Goal: Information Seeking & Learning: Learn about a topic

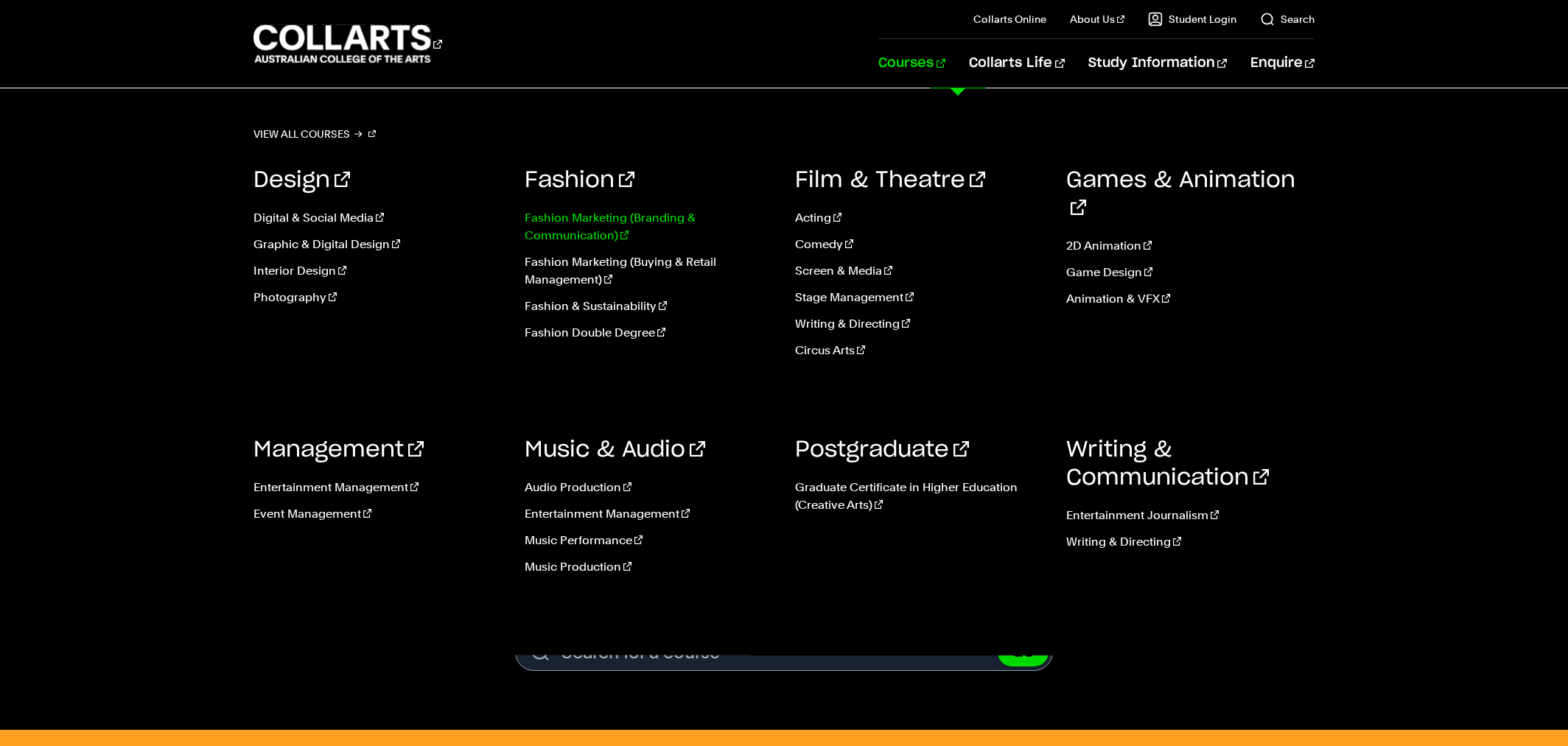
click at [592, 231] on link "Fashion Marketing (Branding & Communication)" at bounding box center [649, 227] width 249 height 36
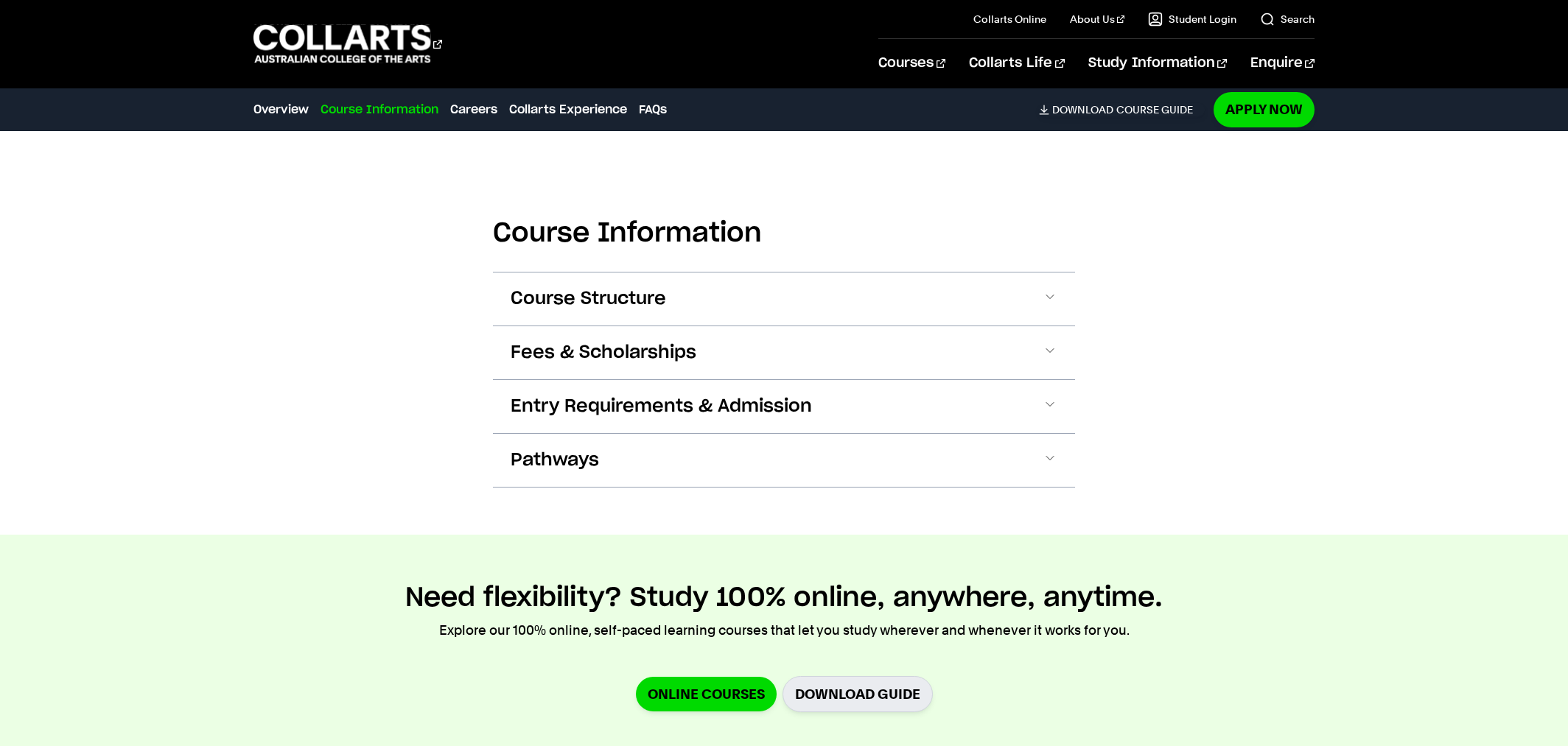
scroll to position [1535, 0]
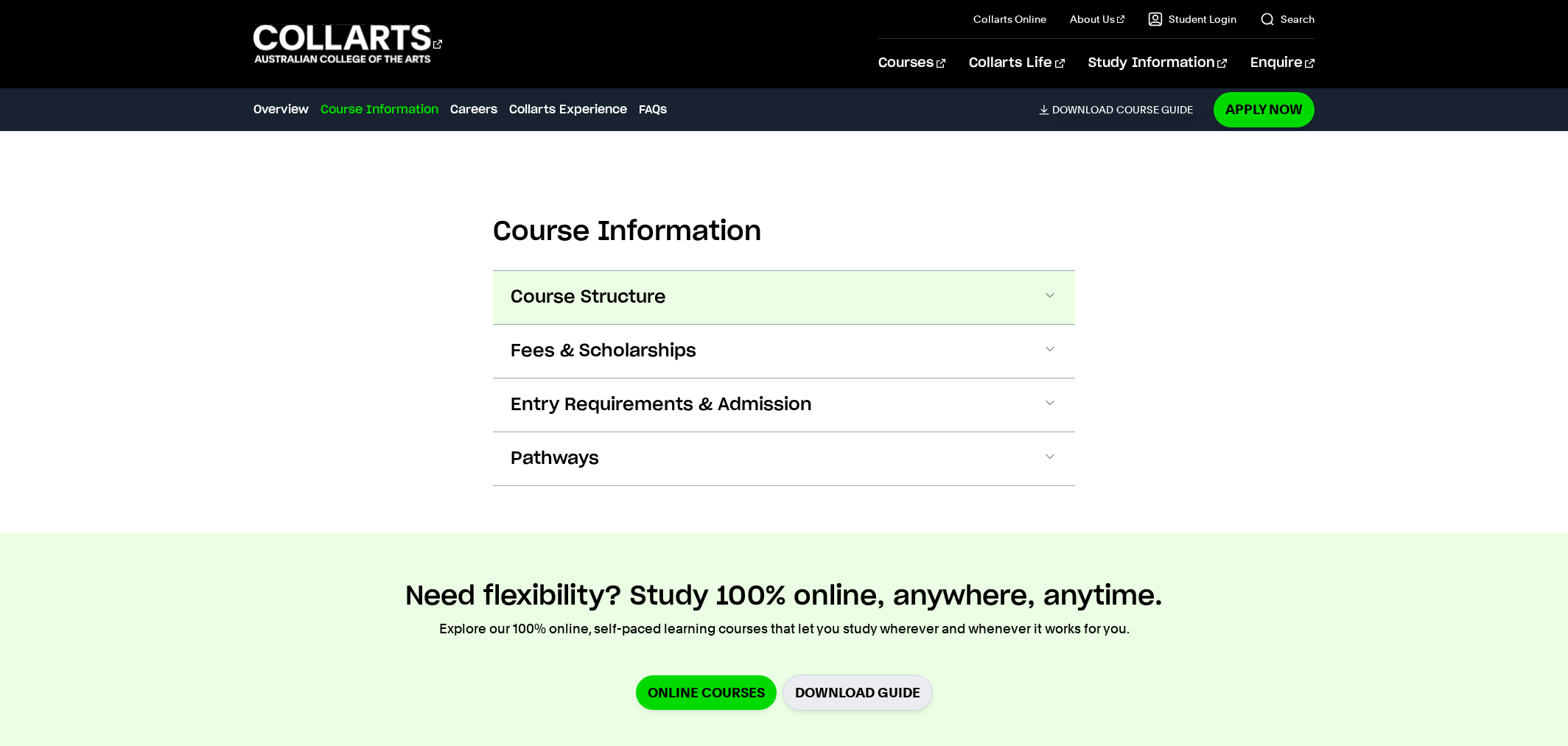
click at [1058, 288] on button "Course Structure" at bounding box center [784, 297] width 582 height 53
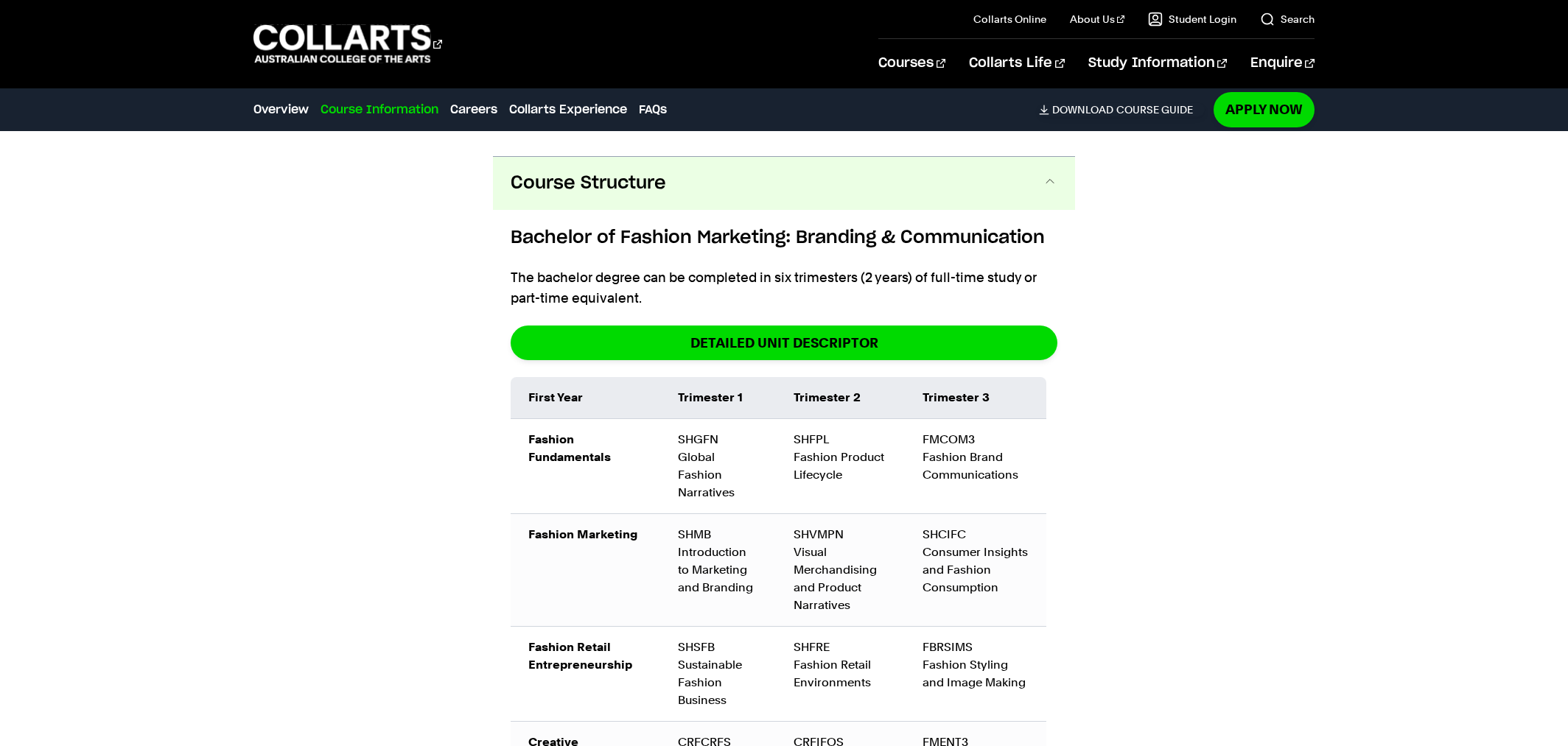
scroll to position [1653, 0]
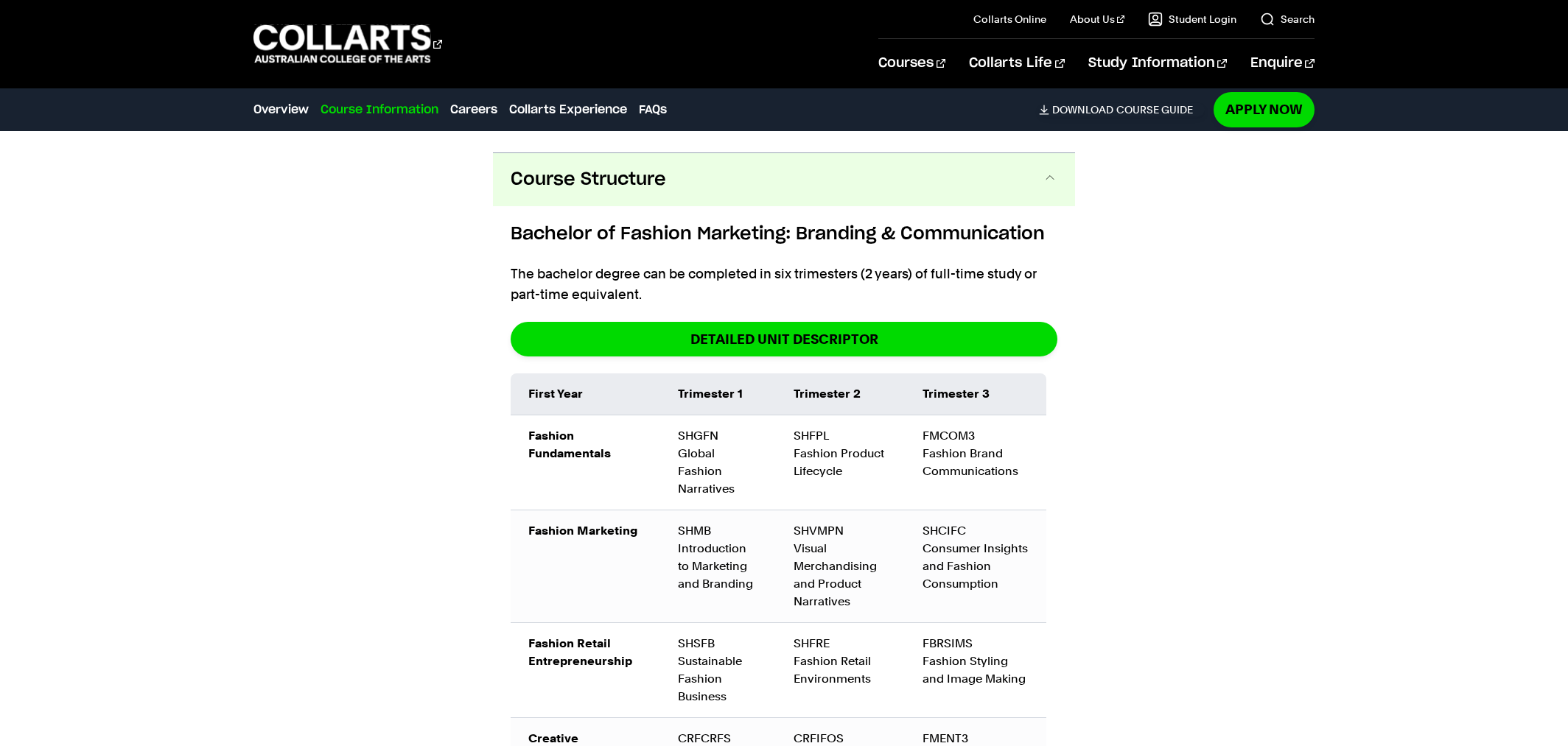
click at [954, 162] on button "Course Structure" at bounding box center [784, 180] width 582 height 53
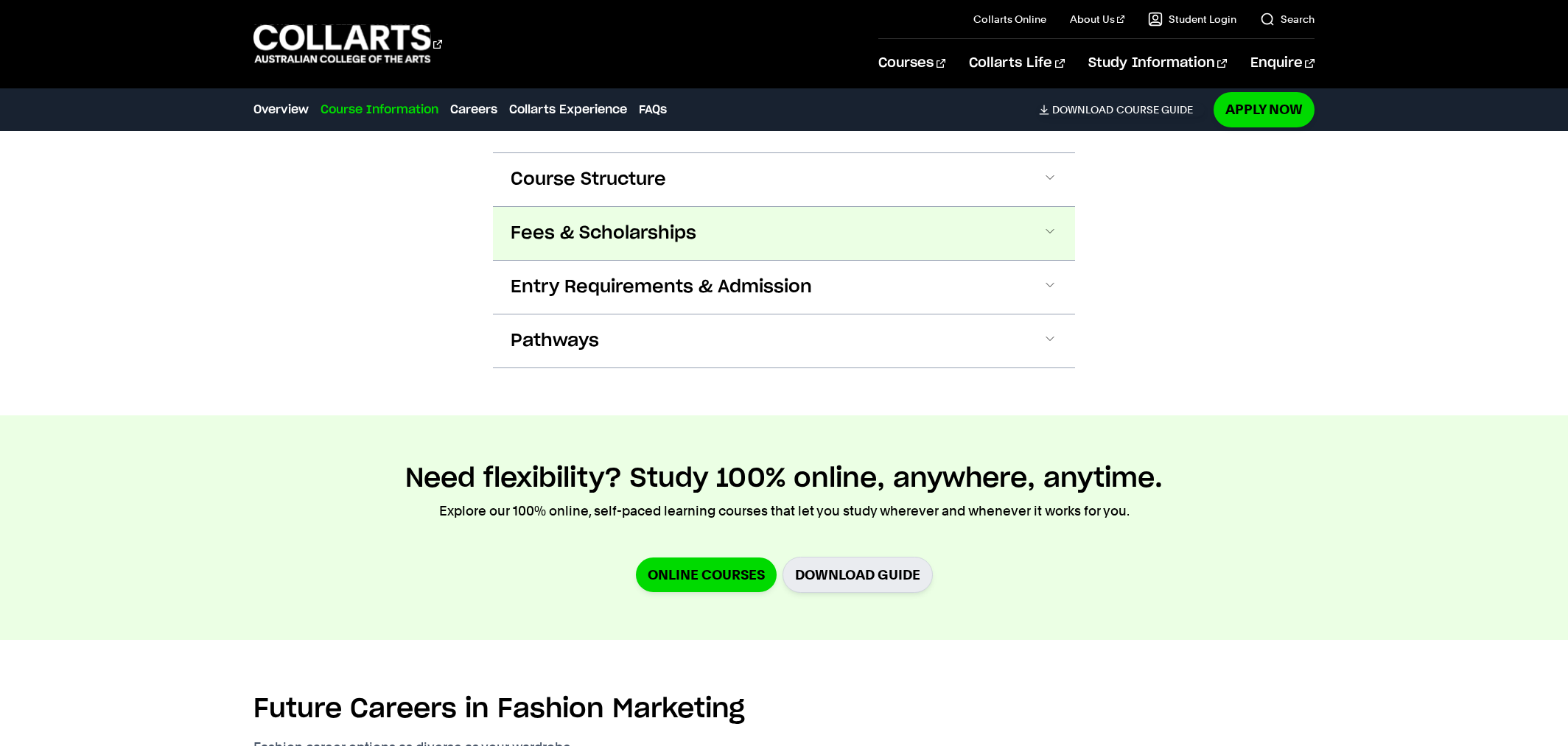
click at [967, 207] on button "Fees & Scholarships" at bounding box center [784, 234] width 582 height 53
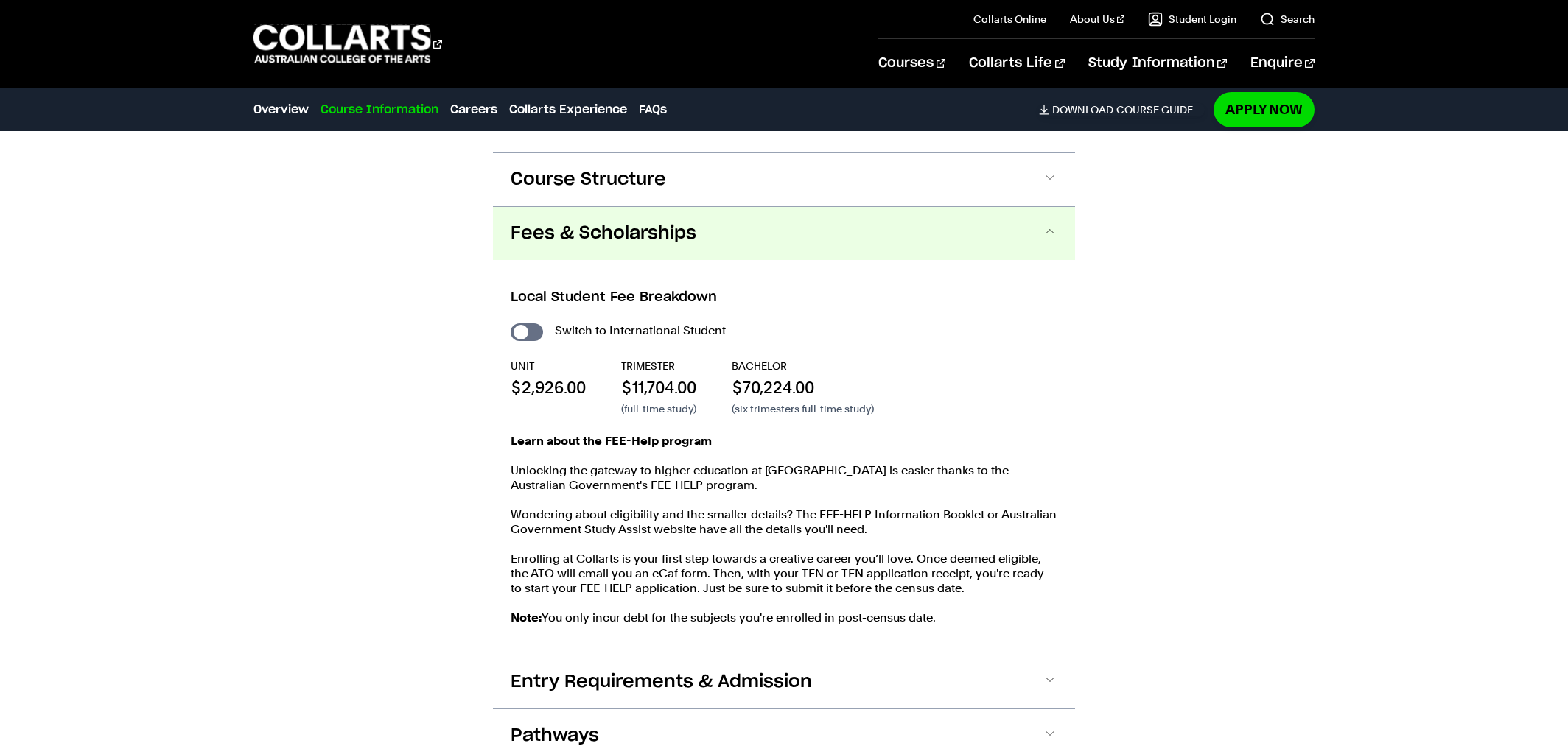
scroll to position [1707, 0]
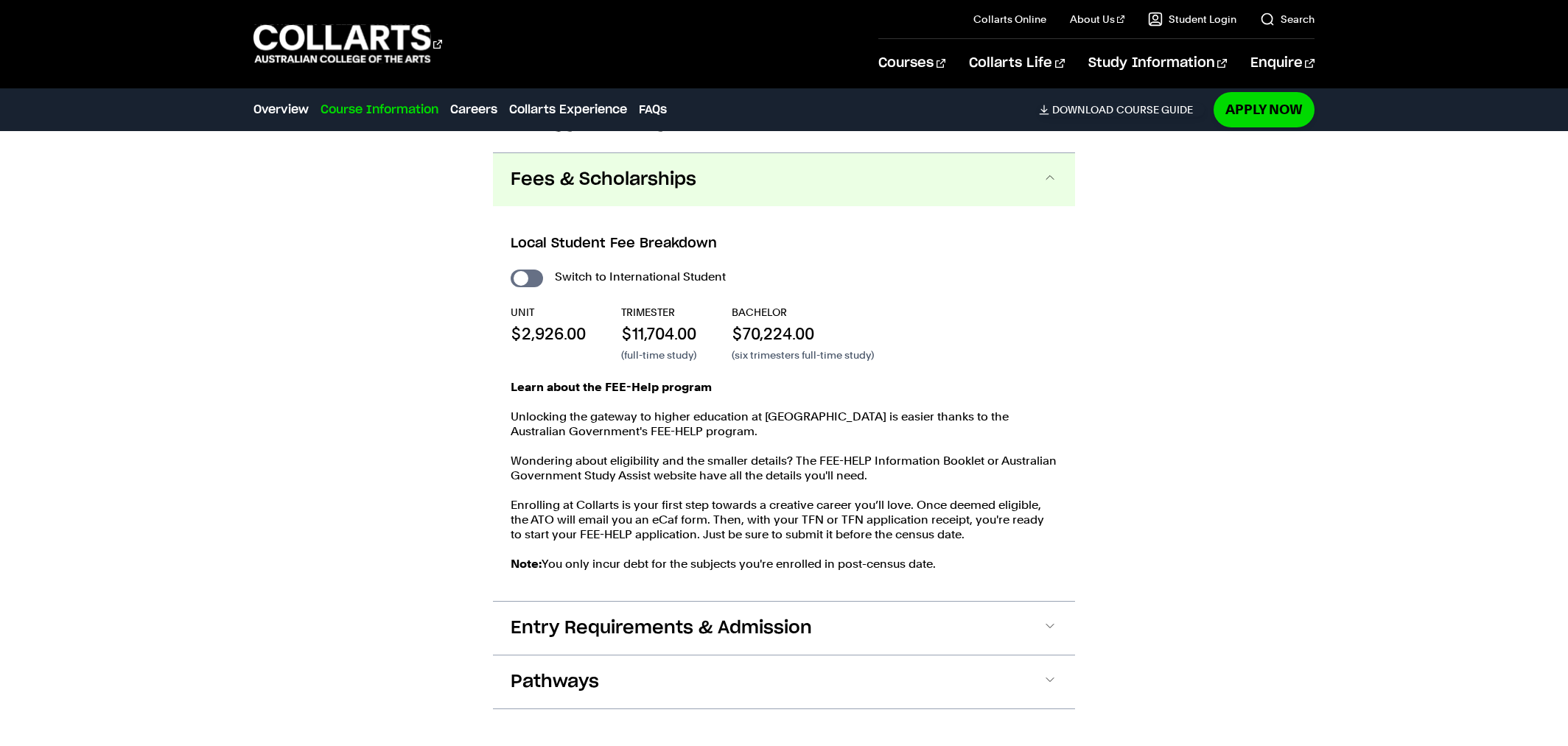
click at [879, 170] on button "Fees & Scholarships" at bounding box center [784, 180] width 582 height 53
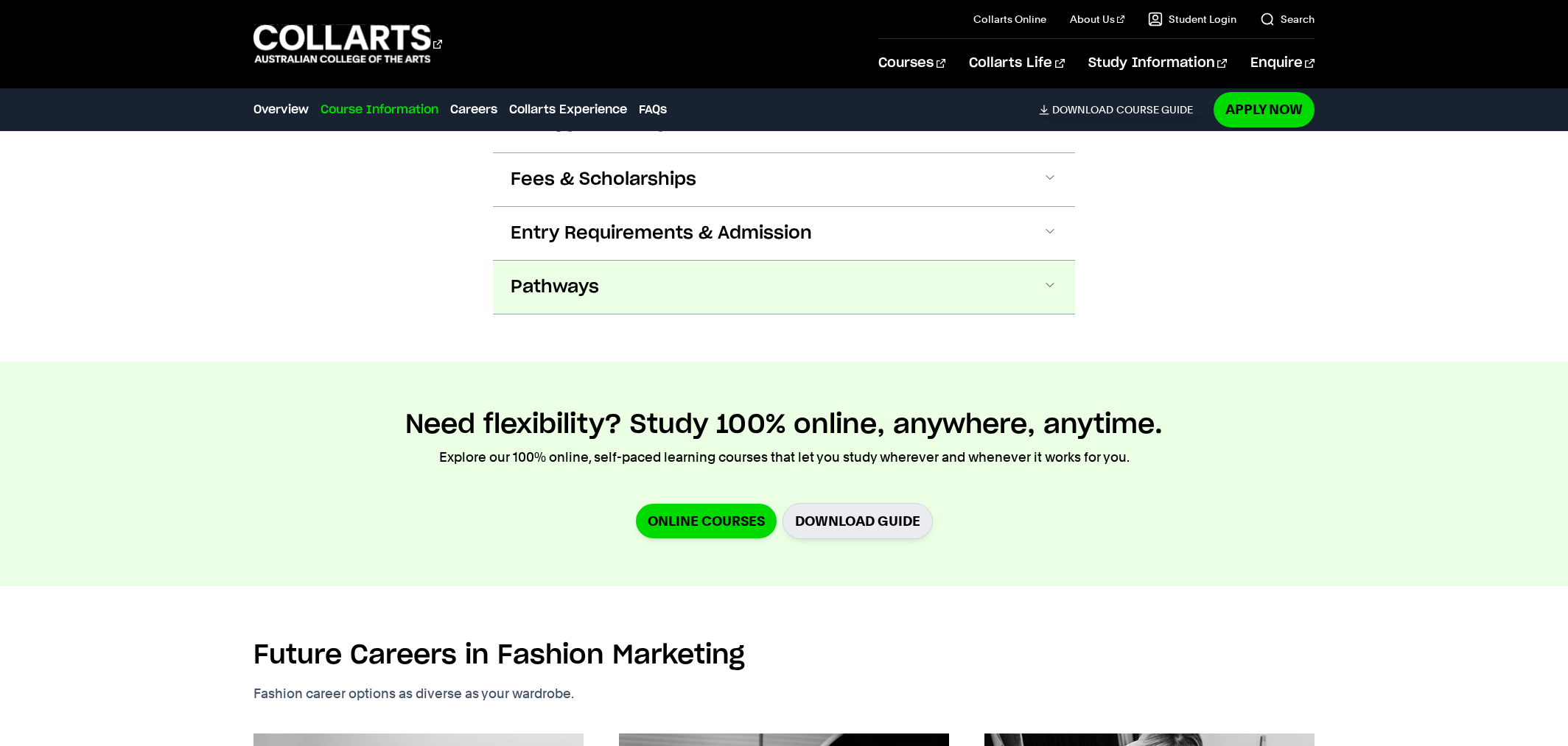
click at [869, 269] on button "Pathways" at bounding box center [784, 287] width 582 height 53
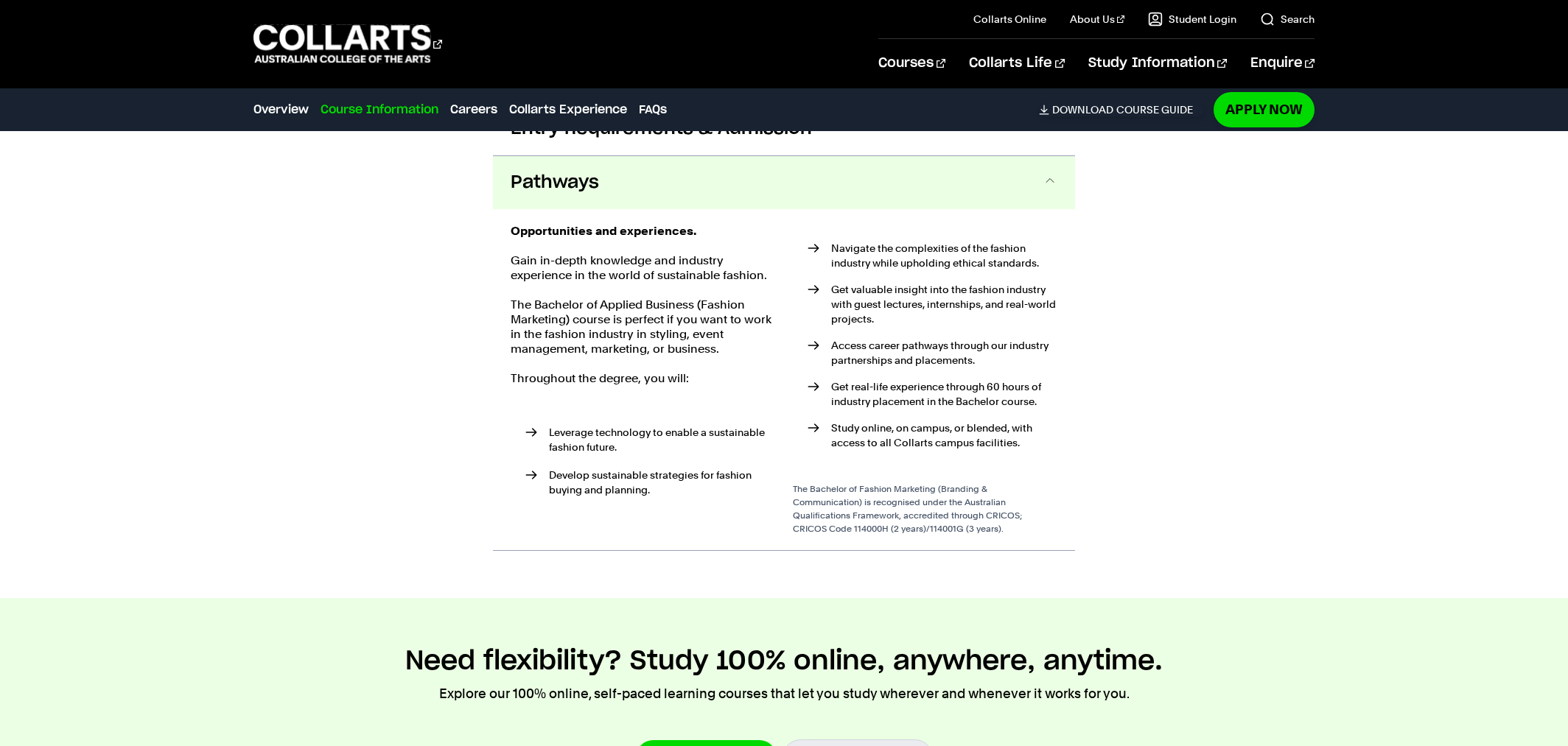
scroll to position [1815, 0]
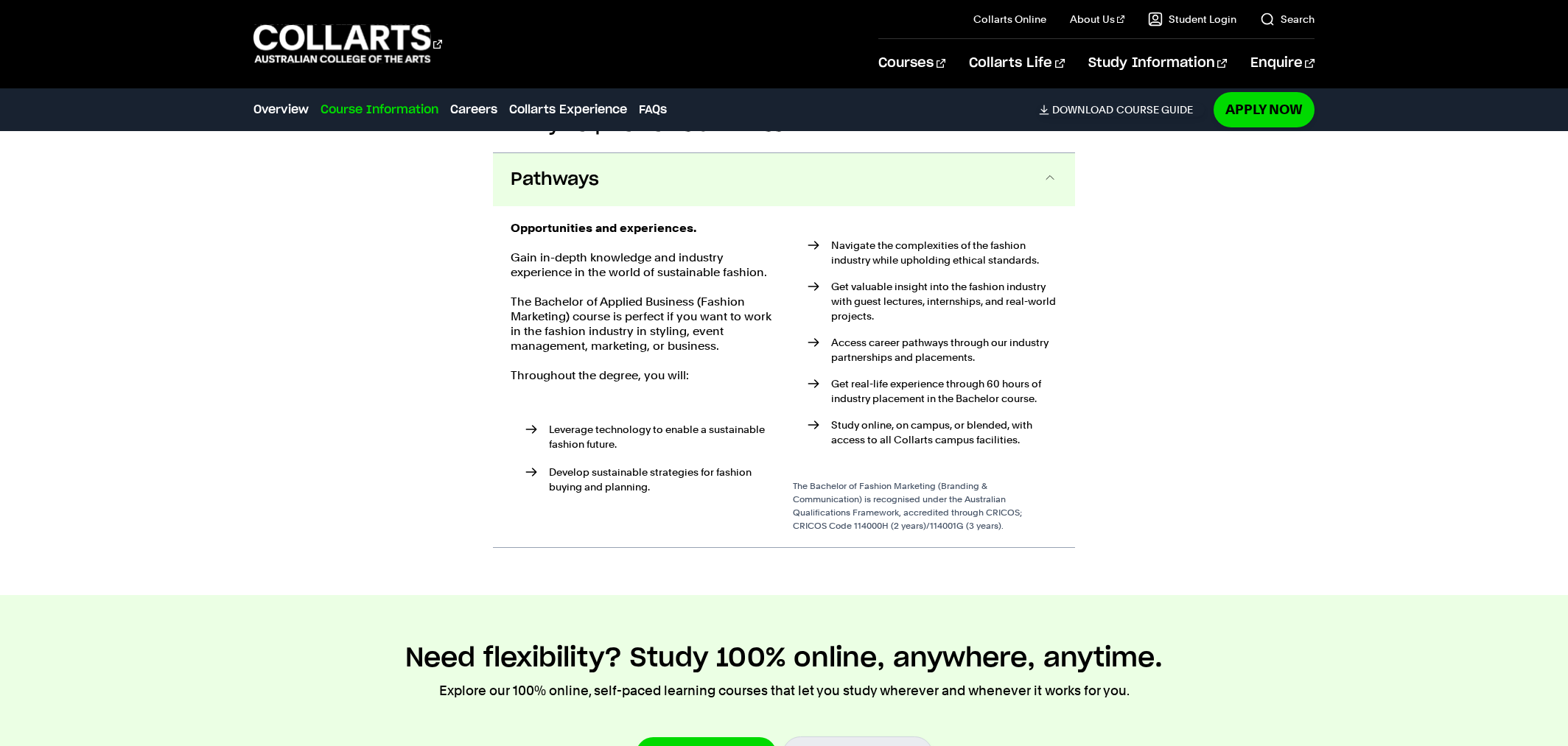
click at [842, 161] on button "Pathways" at bounding box center [784, 180] width 582 height 53
